Goal: Task Accomplishment & Management: Use online tool/utility

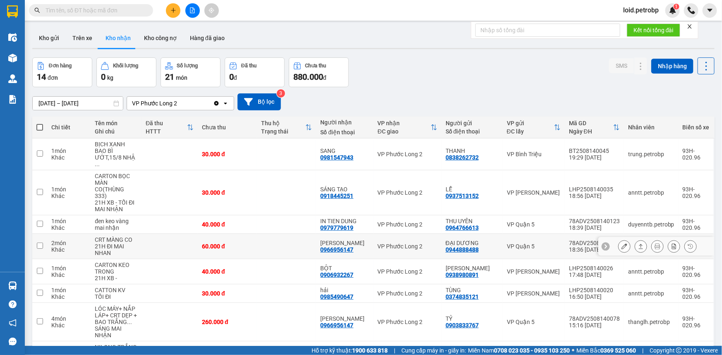
scroll to position [111, 0]
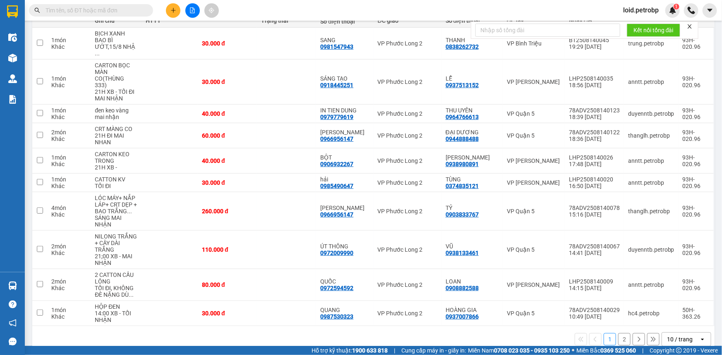
click at [618, 333] on button "2" at bounding box center [624, 339] width 12 height 12
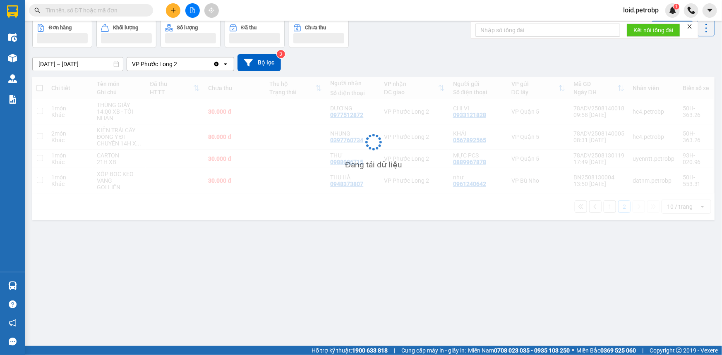
scroll to position [38, 0]
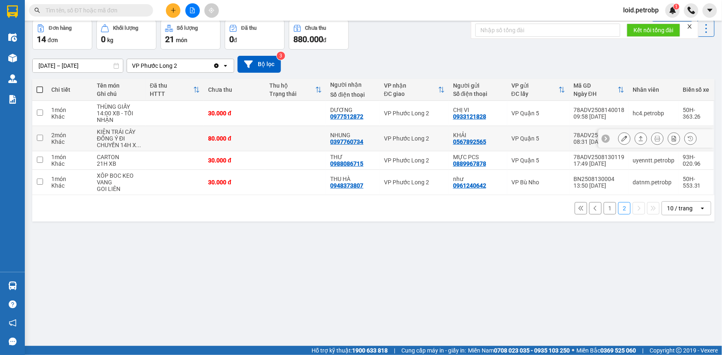
click at [621, 136] on icon at bounding box center [624, 139] width 6 height 6
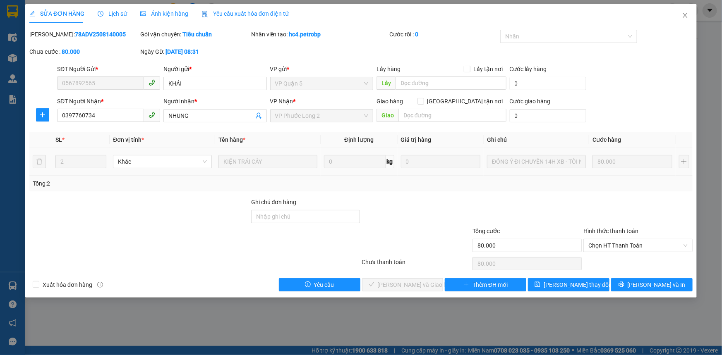
type input "0567892565"
type input "KHẢI"
type input "0397760734"
type input "NHUNG"
type input "80.000"
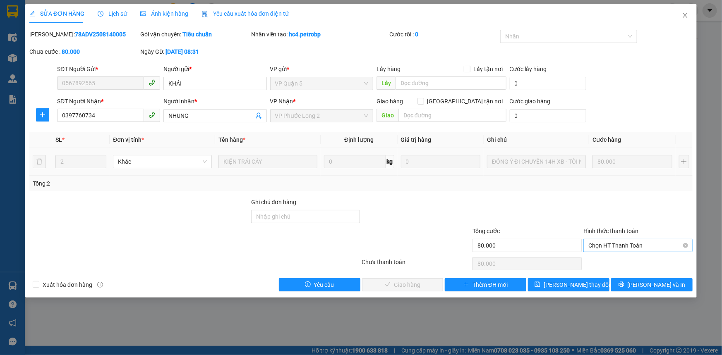
click at [622, 248] on span "Chọn HT Thanh Toán" at bounding box center [637, 245] width 99 height 12
click at [596, 260] on div "Tại văn phòng" at bounding box center [637, 261] width 99 height 9
type input "0"
click at [406, 283] on span "[PERSON_NAME] và Giao hàng" at bounding box center [417, 284] width 79 height 9
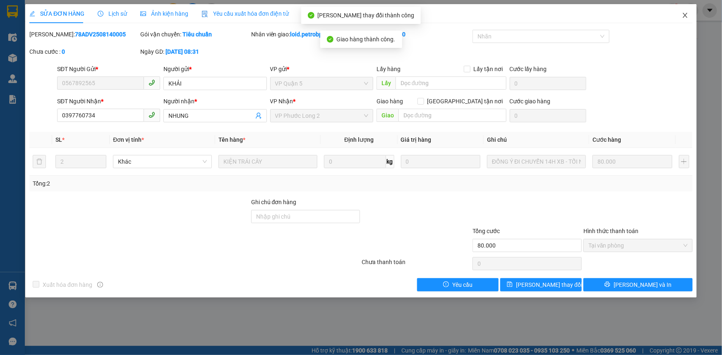
click at [685, 14] on icon "close" at bounding box center [685, 15] width 7 height 7
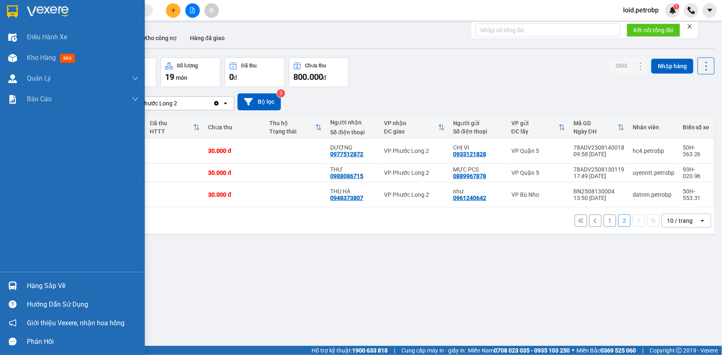
click at [24, 280] on div "Hàng sắp về" at bounding box center [72, 286] width 145 height 19
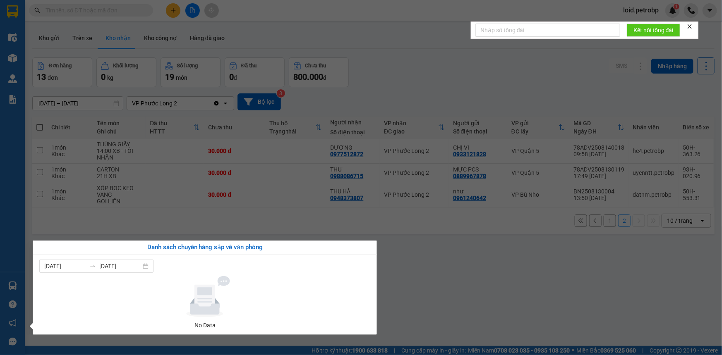
click at [421, 251] on section "Kết quả tìm kiếm ( 0 ) Bộ lọc No Data loid.petrobp 1 Điều hành xe Kho hàng mới …" at bounding box center [361, 177] width 722 height 355
